Goal: Transaction & Acquisition: Purchase product/service

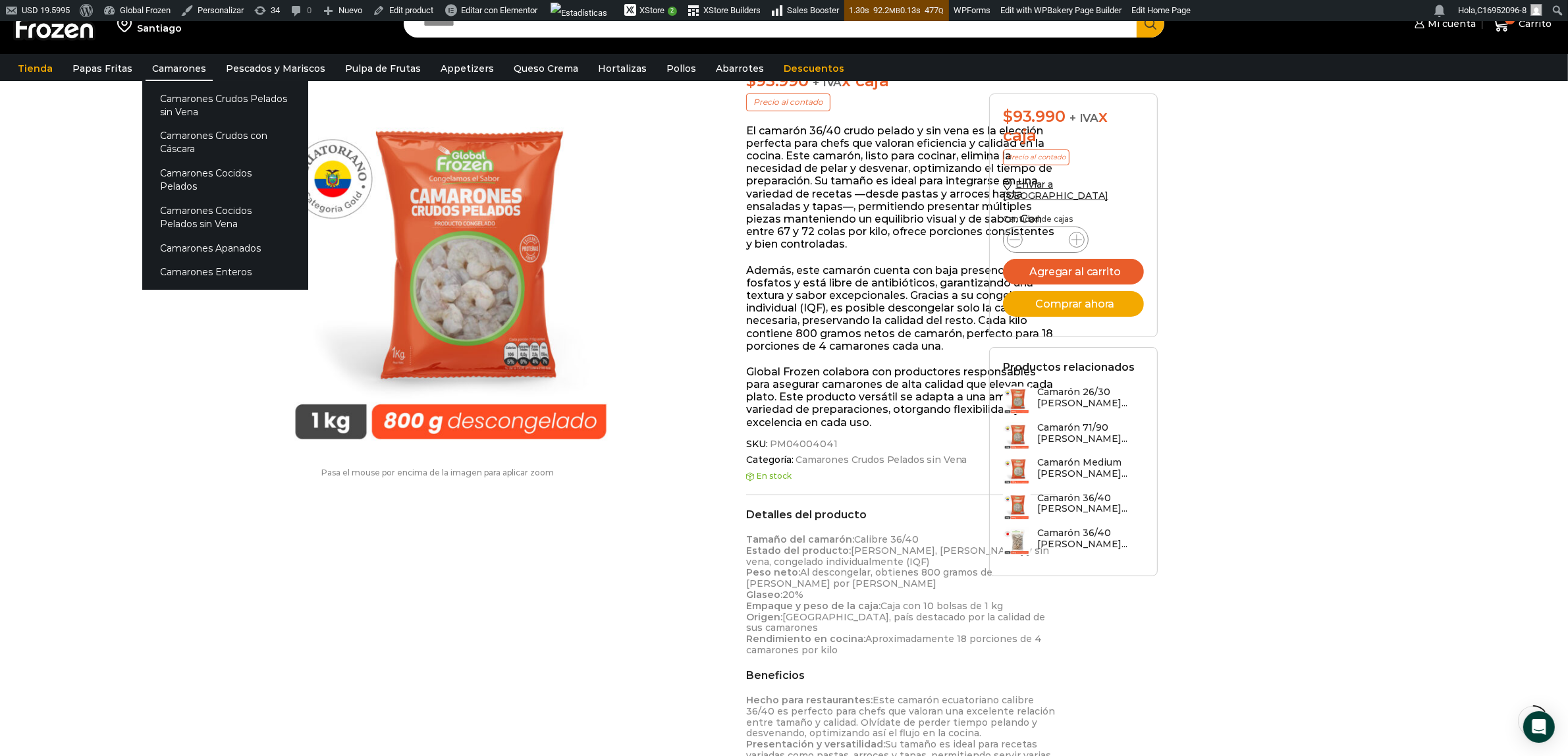
click at [155, 67] on link "Camarones" at bounding box center [178, 68] width 67 height 25
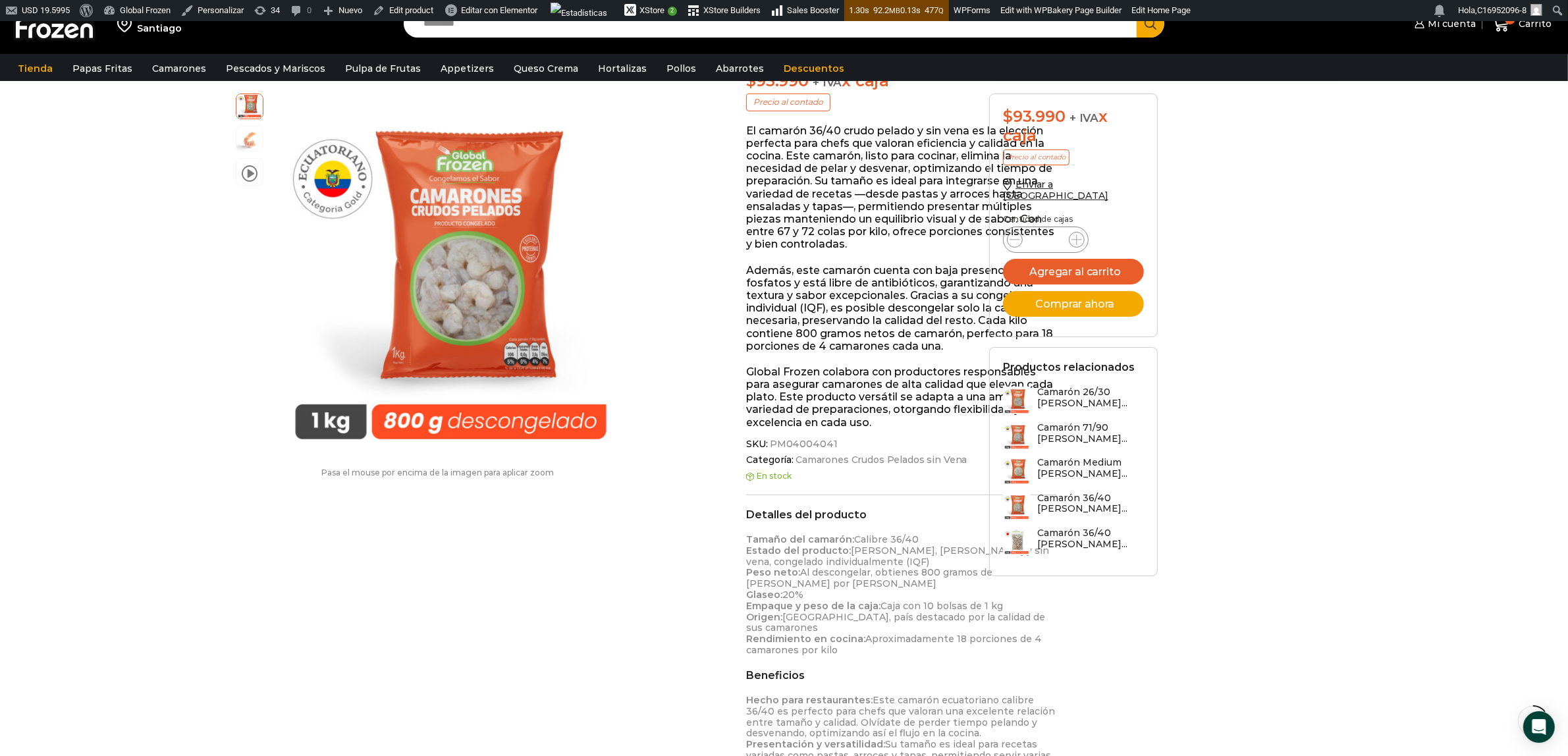
drag, startPoint x: 1416, startPoint y: 378, endPoint x: 1400, endPoint y: 376, distance: 16.1
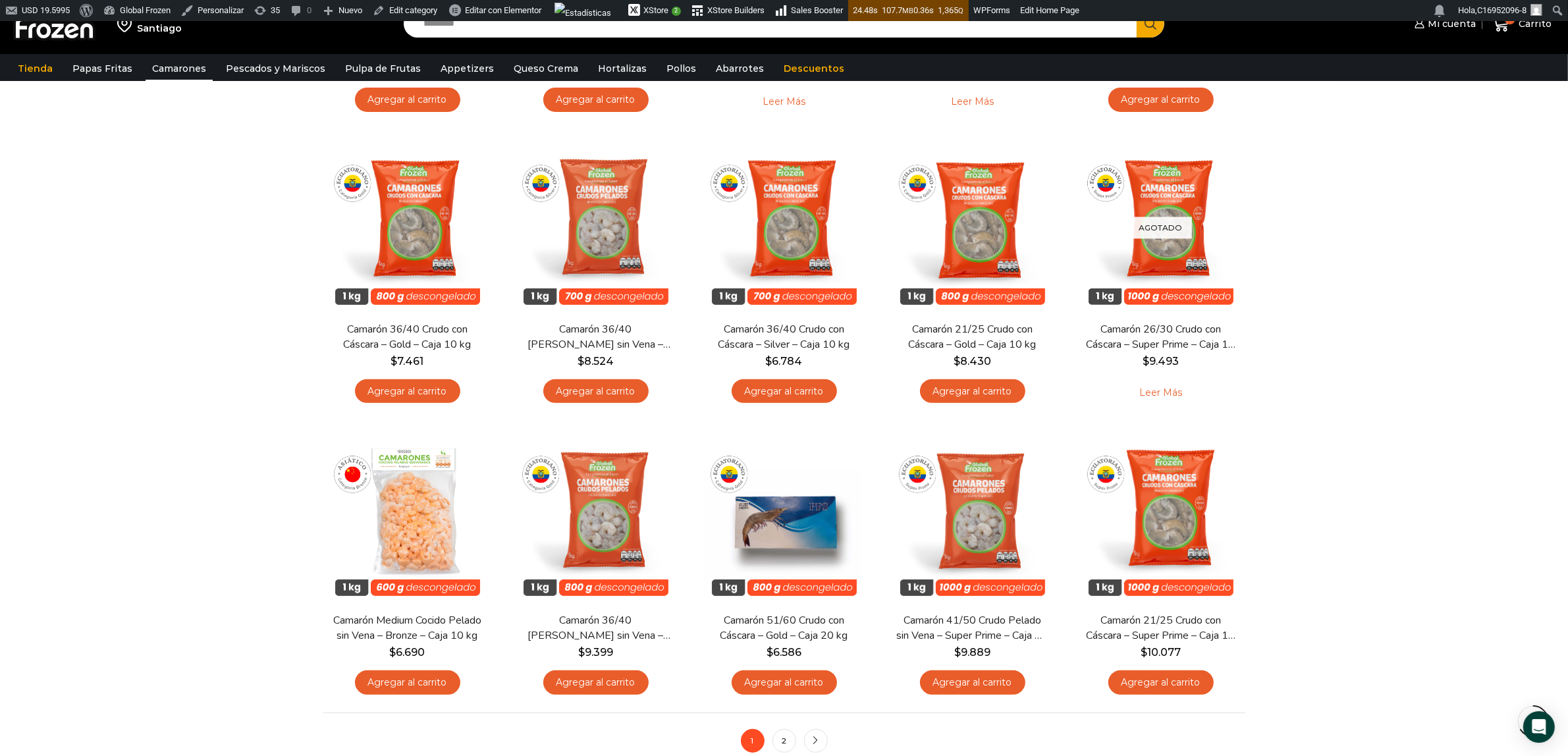
scroll to position [741, 0]
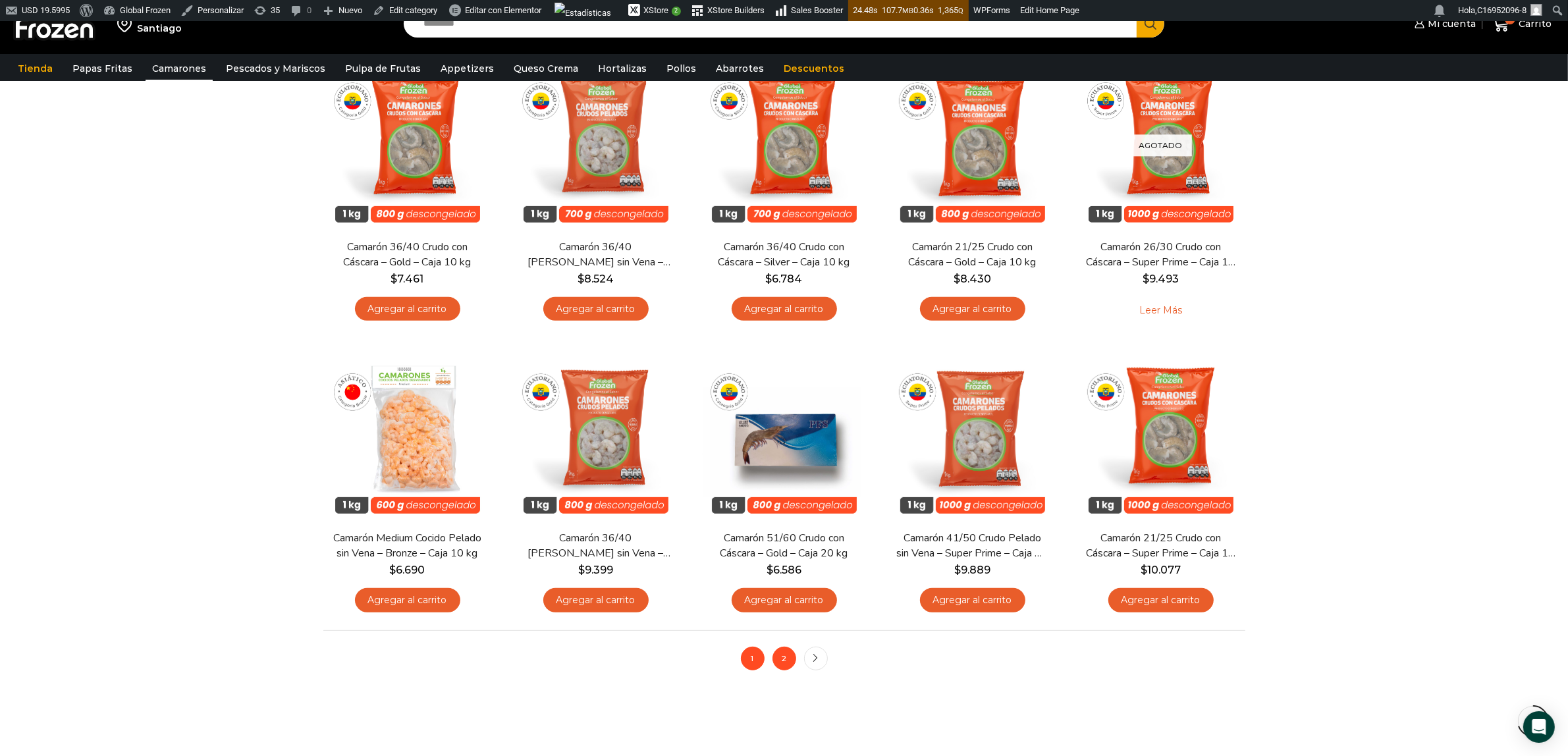
click at [784, 662] on link "2" at bounding box center [785, 659] width 24 height 24
